Goal: Information Seeking & Learning: Learn about a topic

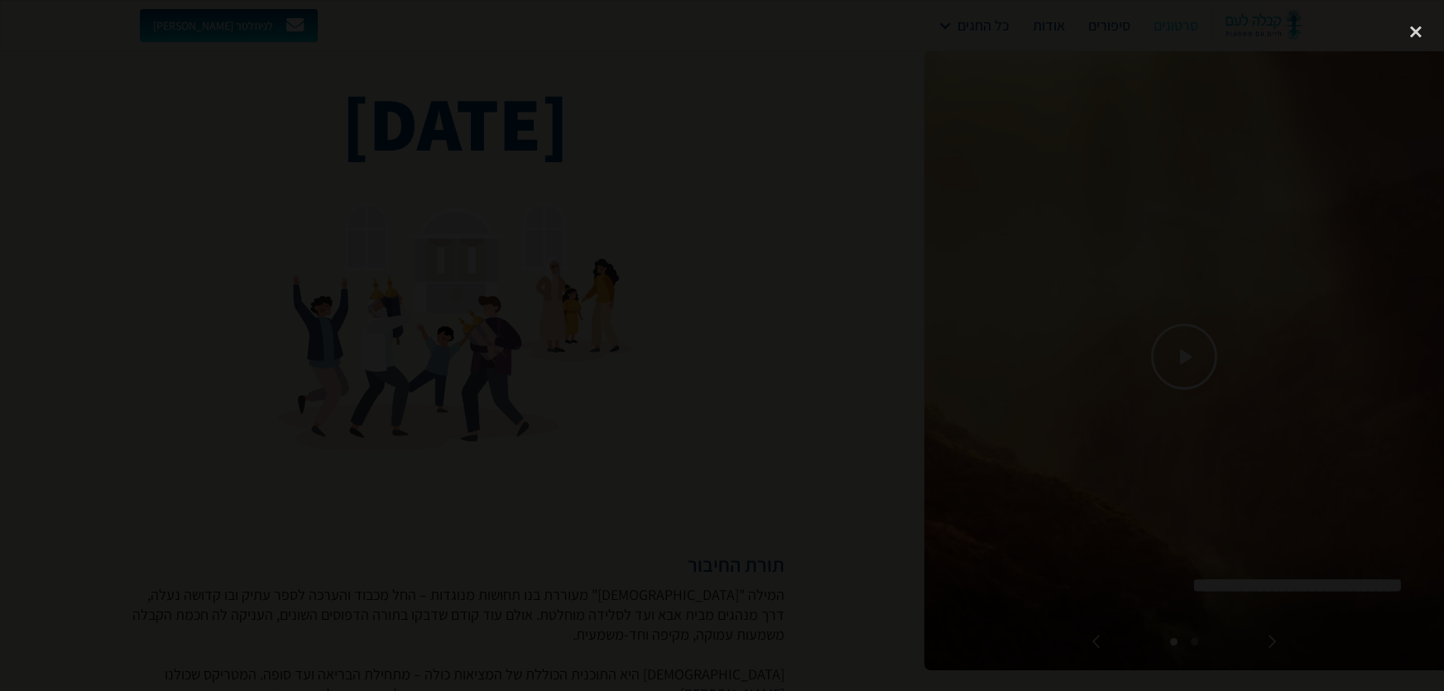
scroll to position [977, 0]
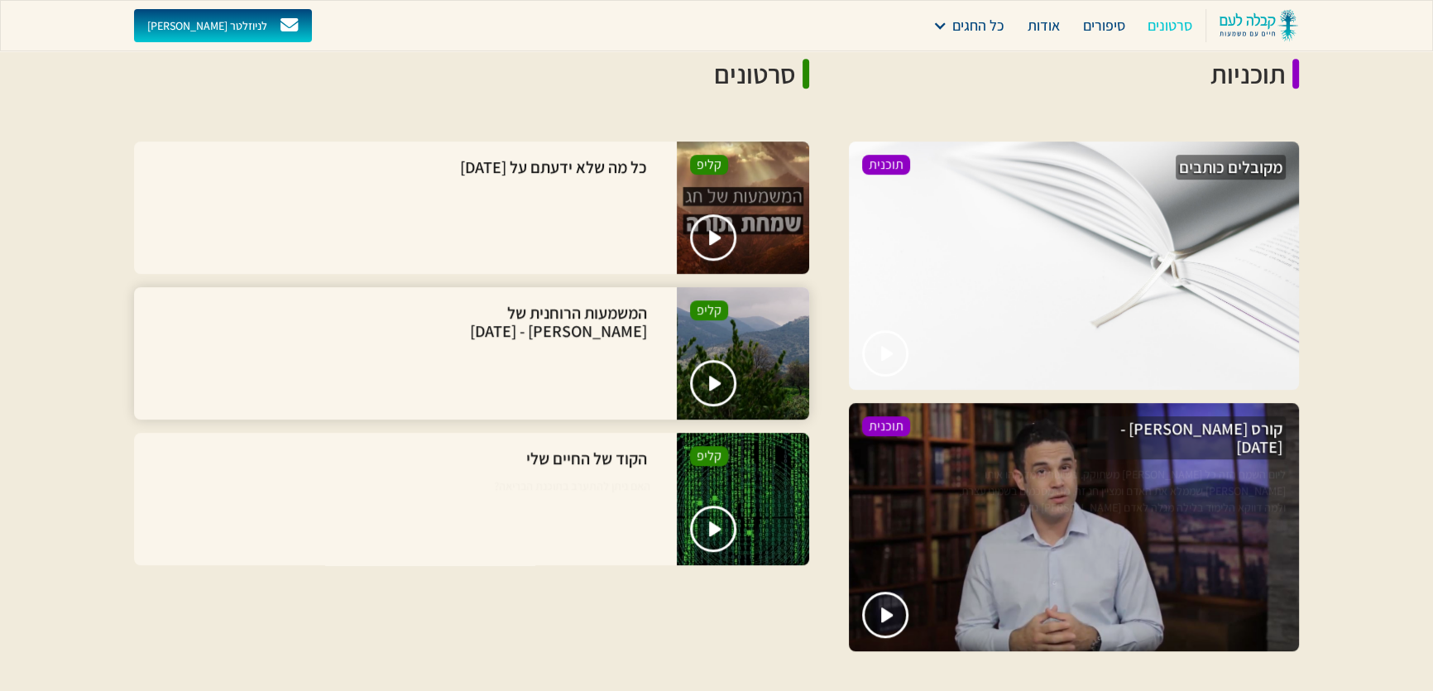
scroll to position [1128, 0]
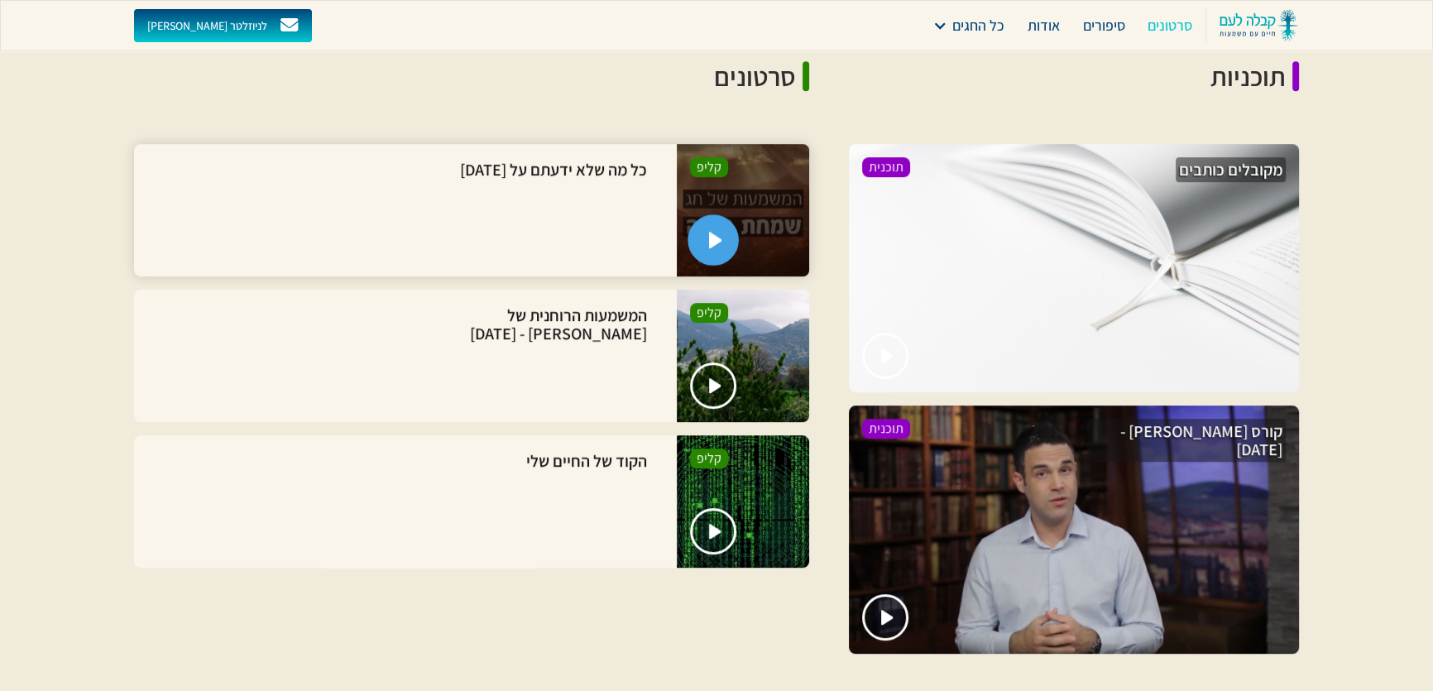
click at [713, 214] on link "open lightbox" at bounding box center [713, 239] width 51 height 51
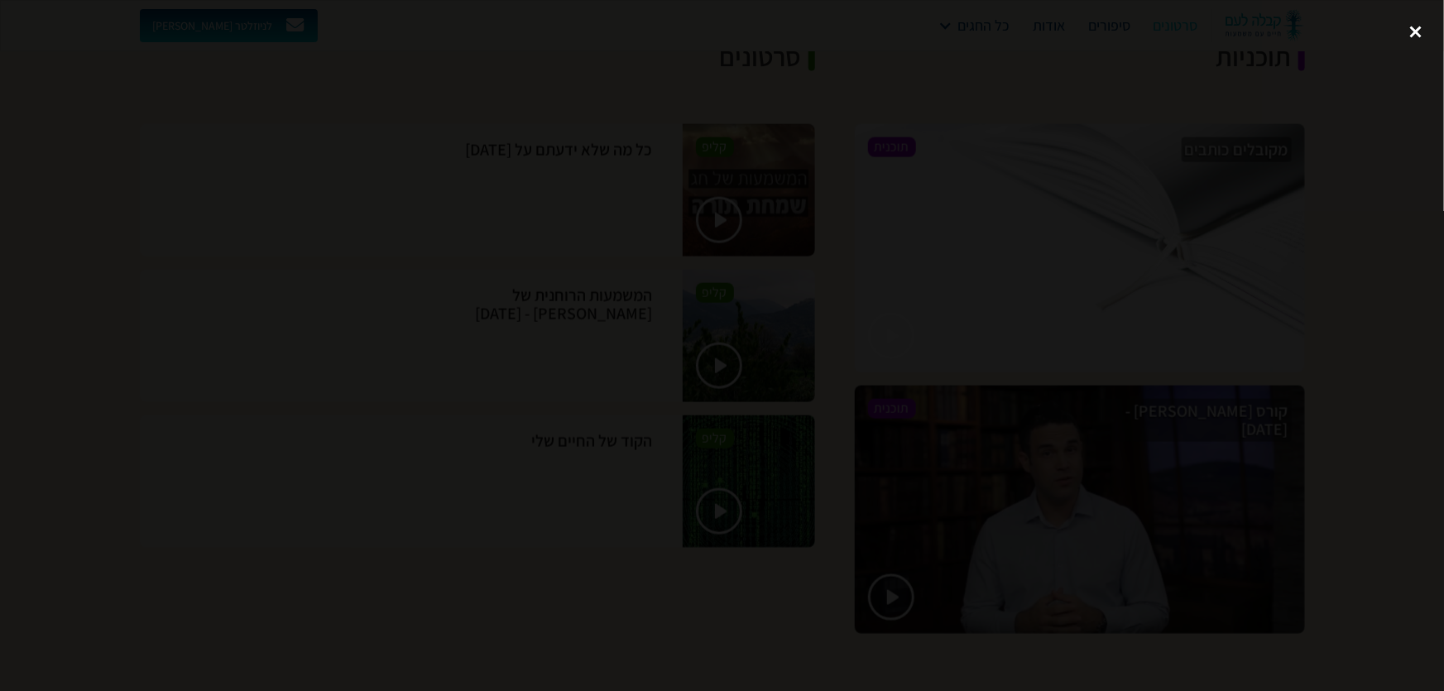
click at [1415, 31] on div "close lightbox" at bounding box center [1416, 32] width 56 height 36
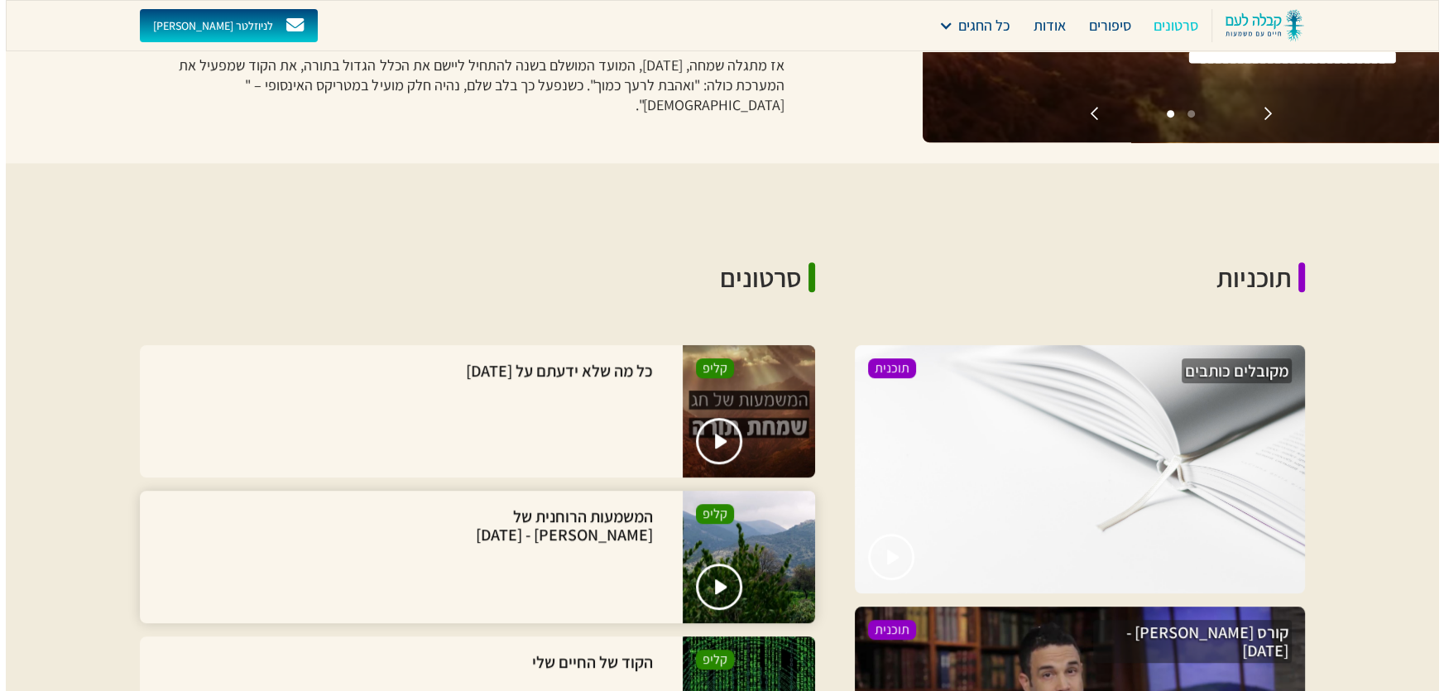
scroll to position [977, 0]
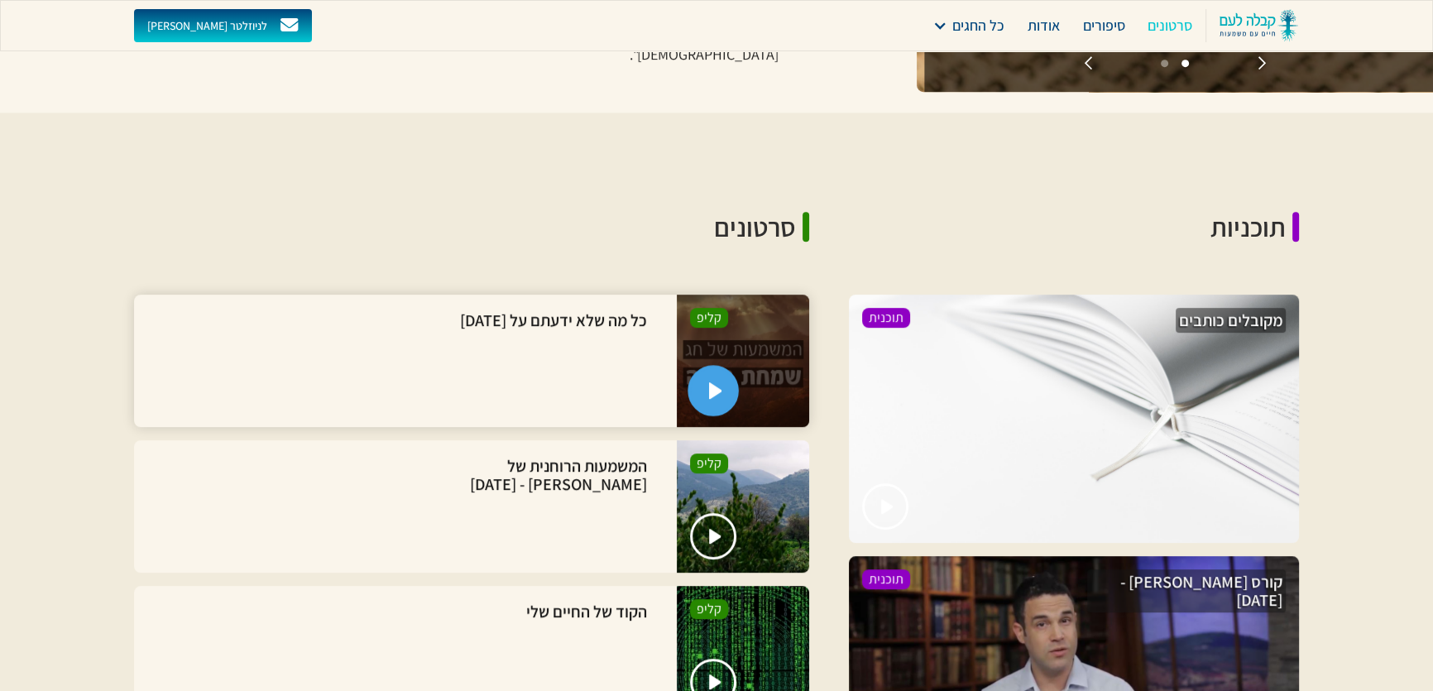
click at [711, 382] on img "open lightbox" at bounding box center [716, 390] width 14 height 17
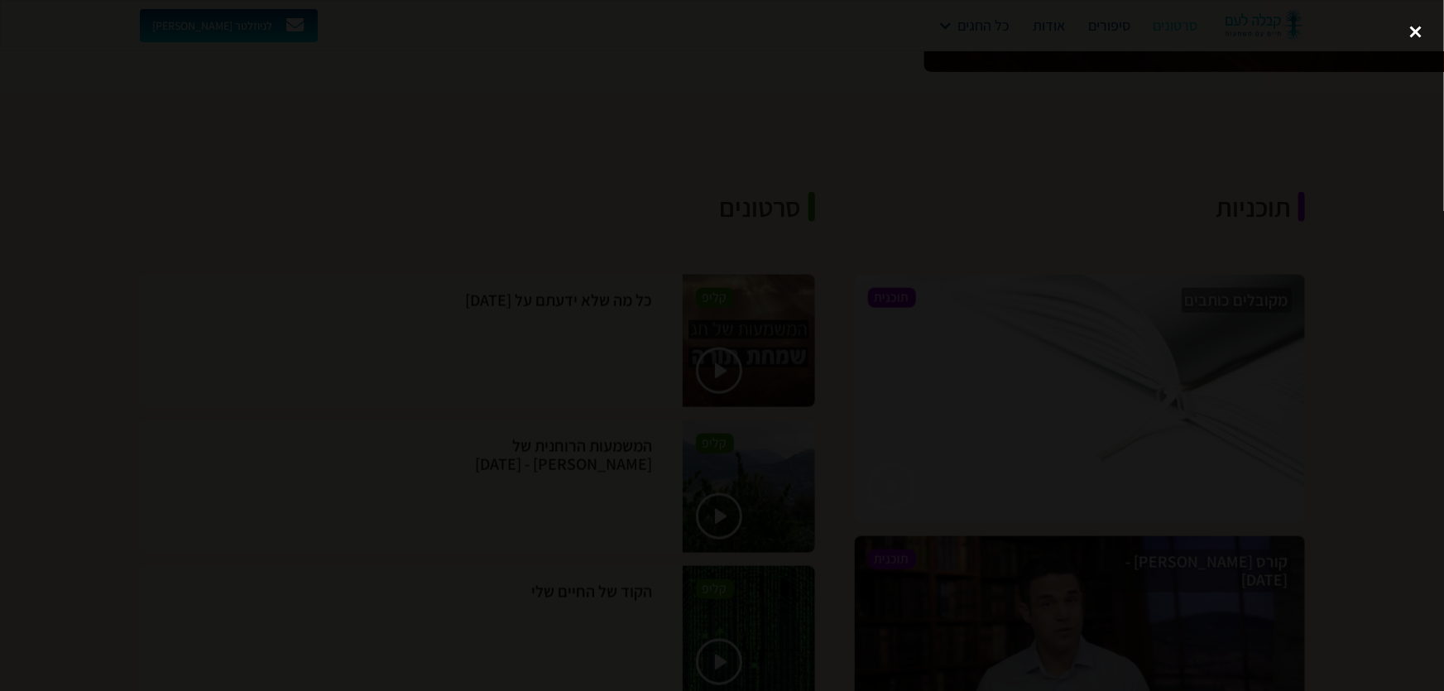
click at [1416, 32] on div "close lightbox" at bounding box center [1416, 32] width 56 height 36
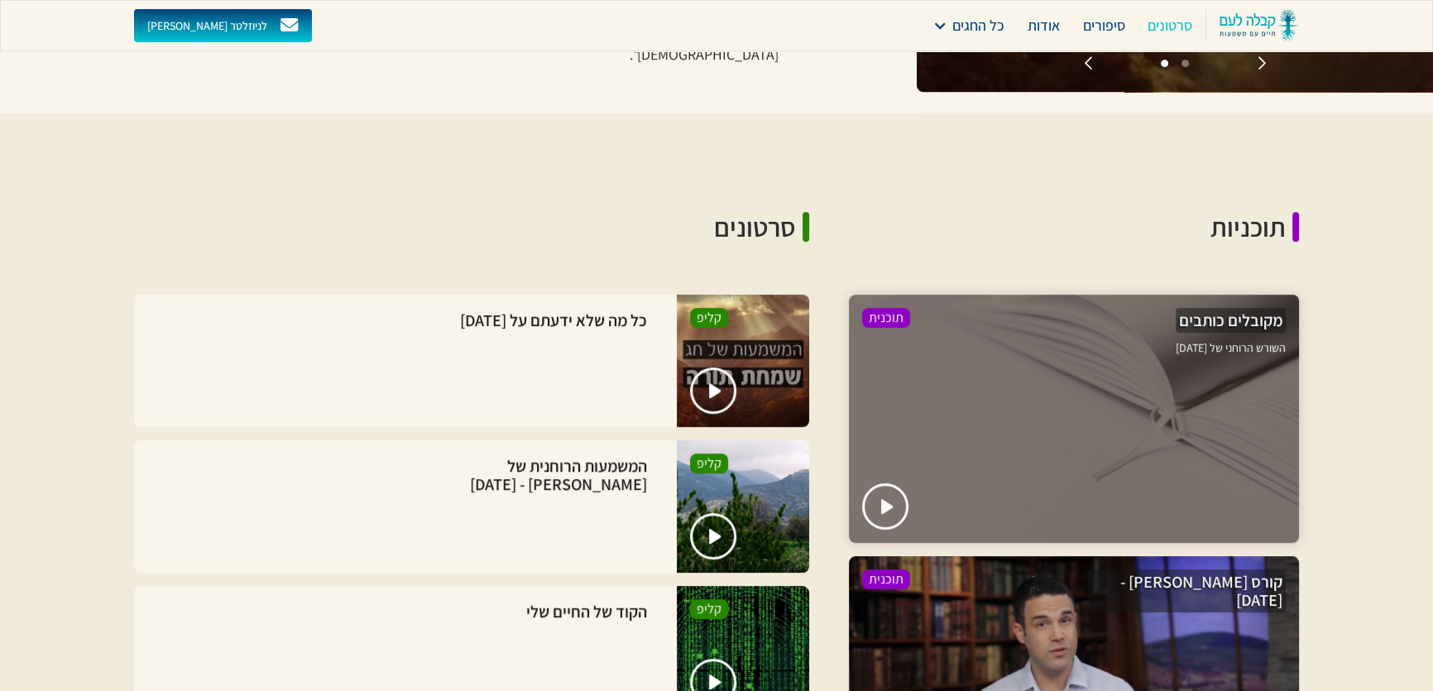
click at [1035, 355] on div at bounding box center [1074, 419] width 450 height 248
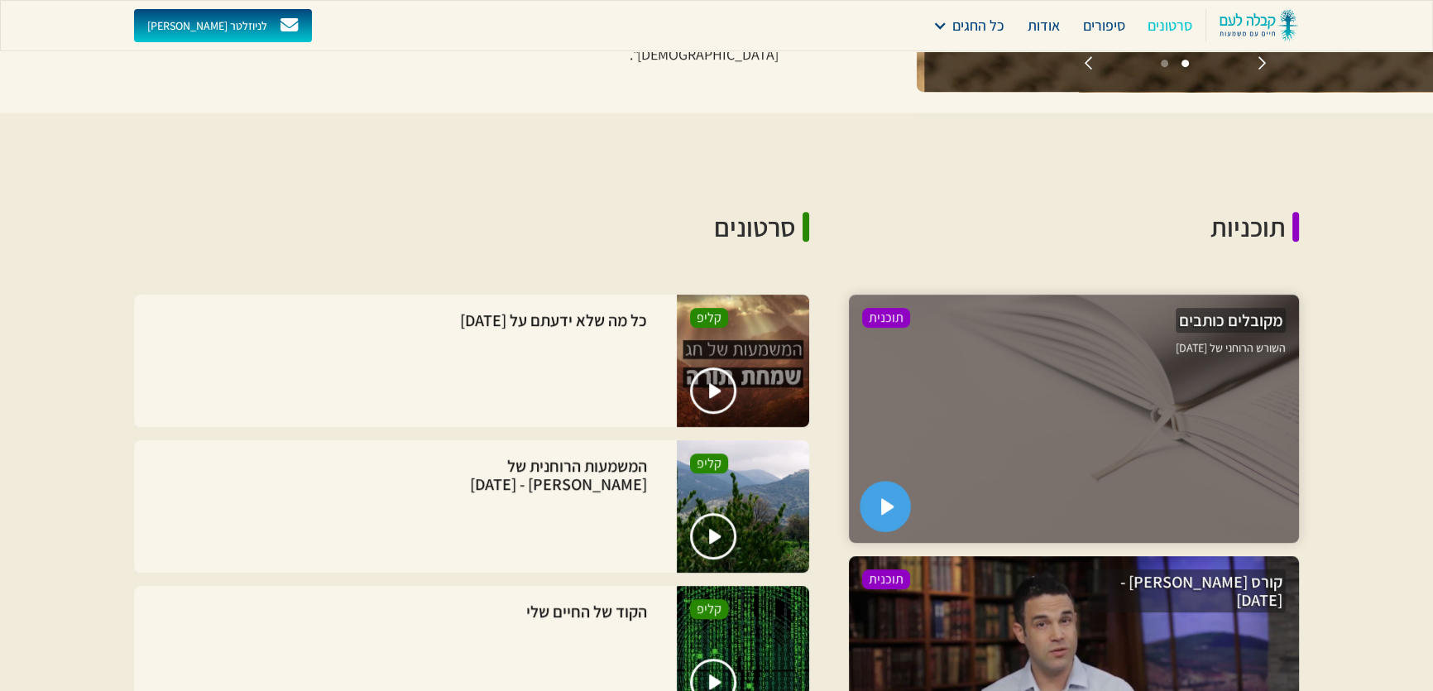
click at [885, 498] on img "open lightbox" at bounding box center [888, 506] width 14 height 17
